Goal: Navigation & Orientation: Find specific page/section

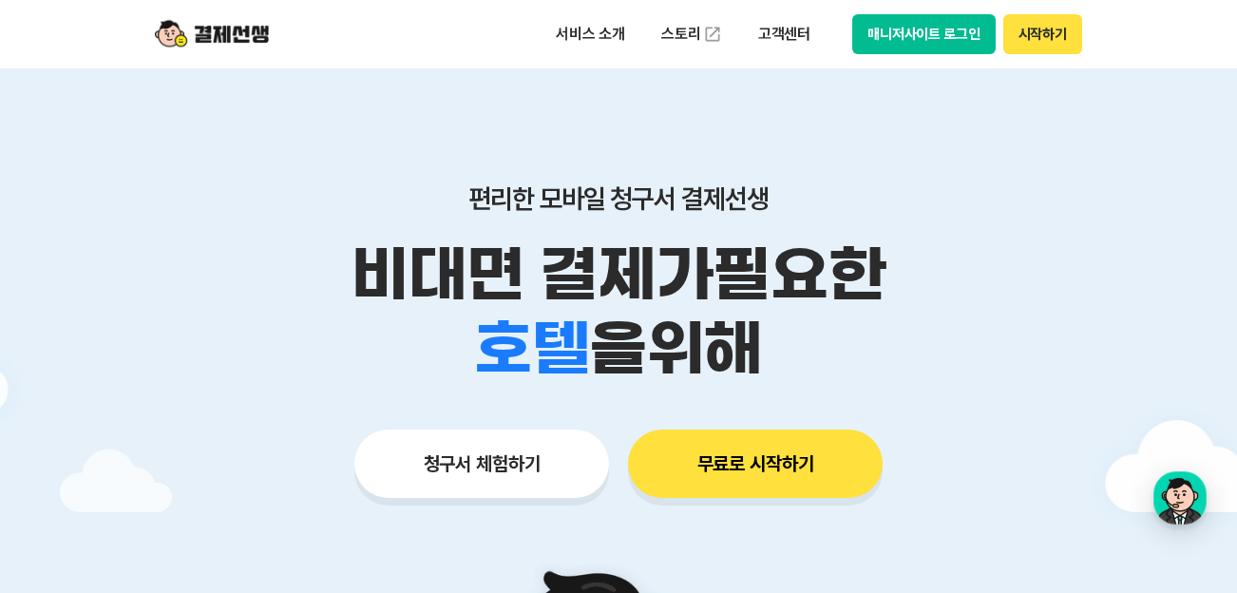
click at [912, 36] on button "매니저사이트 로그인" at bounding box center [924, 34] width 144 height 40
